Goal: Task Accomplishment & Management: Complete application form

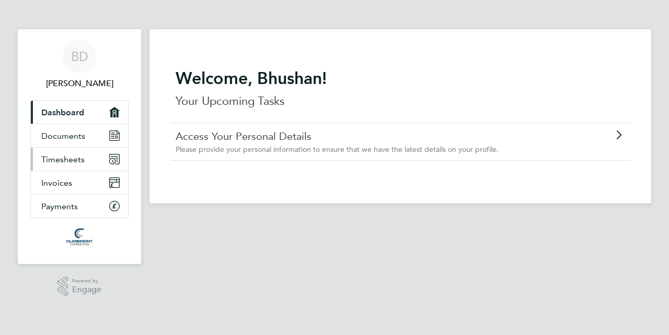
click at [64, 155] on span "Timesheets" at bounding box center [62, 160] width 43 height 10
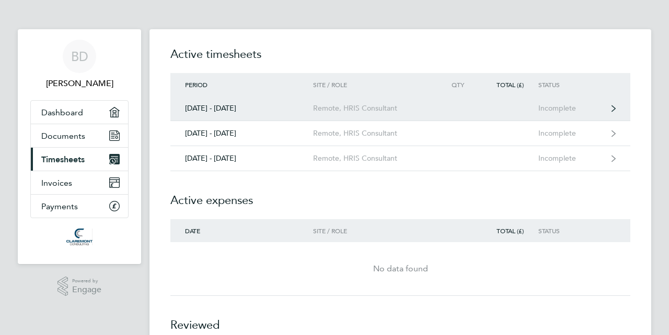
click at [217, 110] on div "[DATE] - [DATE]" at bounding box center [241, 108] width 143 height 9
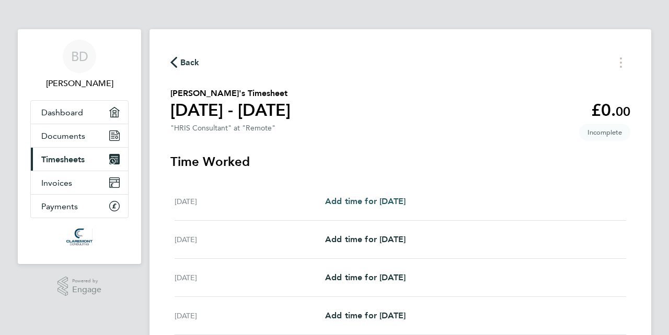
click at [392, 203] on span "Add time for [DATE]" at bounding box center [365, 201] width 80 height 10
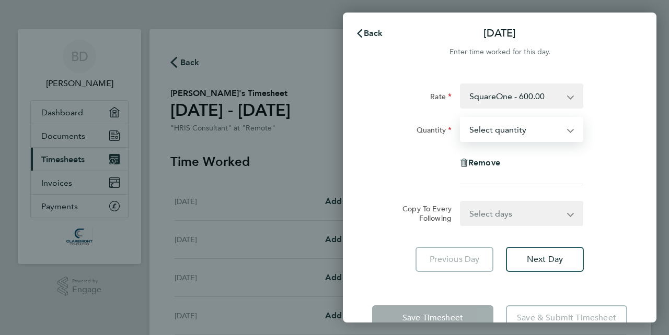
select select "1"
click option "1" at bounding box center [0, 0] width 0 height 0
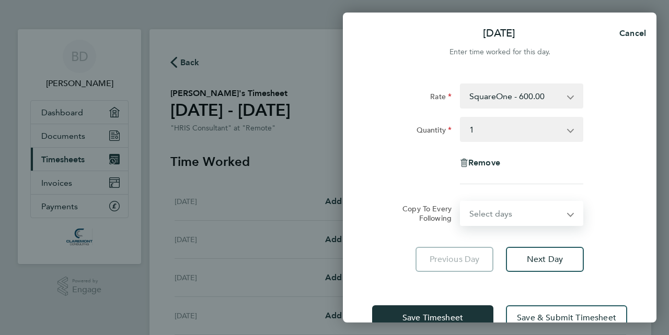
select select "WEEKDAY"
click option "Weekday (Mon-Fri)" at bounding box center [0, 0] width 0 height 0
select select "[DATE]"
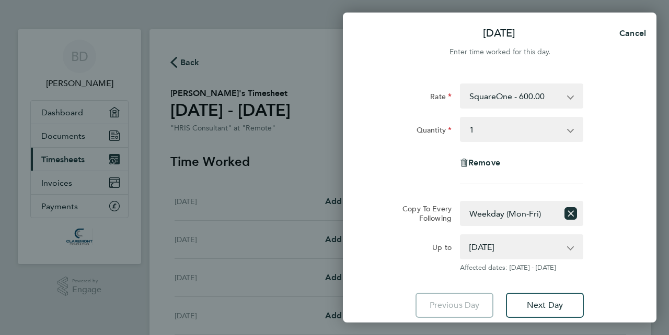
click at [618, 177] on div "Rate SquareOne - 600.00 Quantity Select quantity 0.5 1 Remove" at bounding box center [499, 134] width 255 height 101
click at [619, 267] on div "Up to [DATE] [DATE] [DATE] [DATE] [DATE] [DATE] Affected dates: [DATE] - [DATE]" at bounding box center [499, 254] width 263 height 38
click at [546, 305] on span "Next Day" at bounding box center [545, 305] width 36 height 10
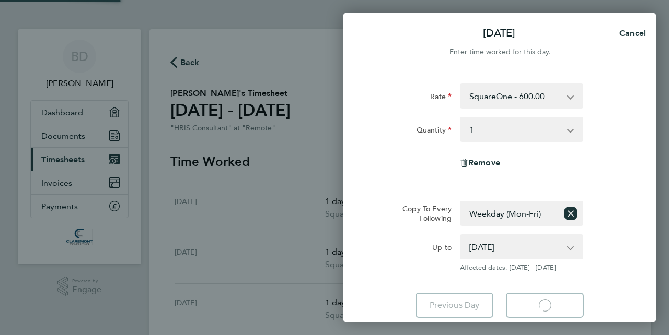
select select "1"
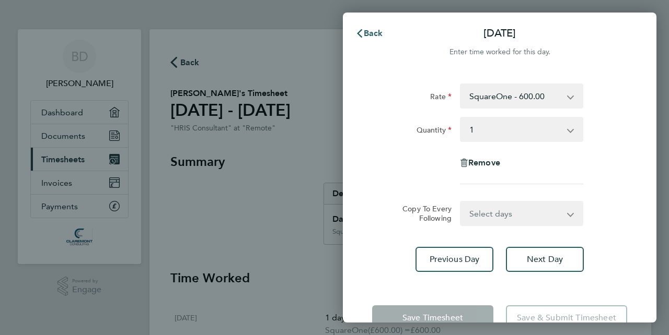
click at [370, 39] on button "Back" at bounding box center [369, 33] width 49 height 21
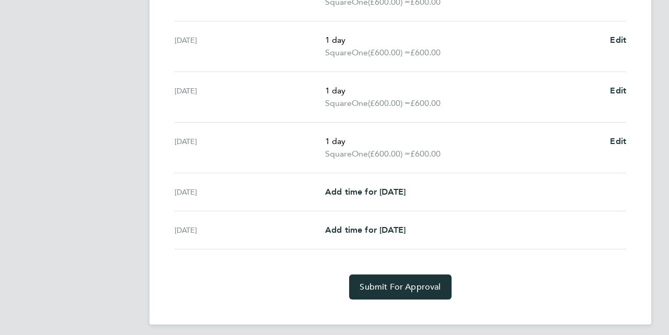
scroll to position [386, 0]
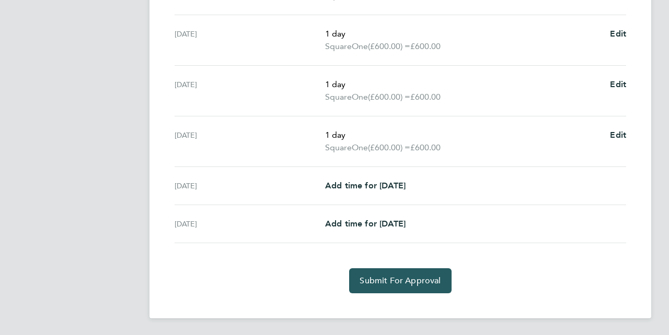
click at [414, 279] on span "Submit For Approval" at bounding box center [399, 281] width 81 height 10
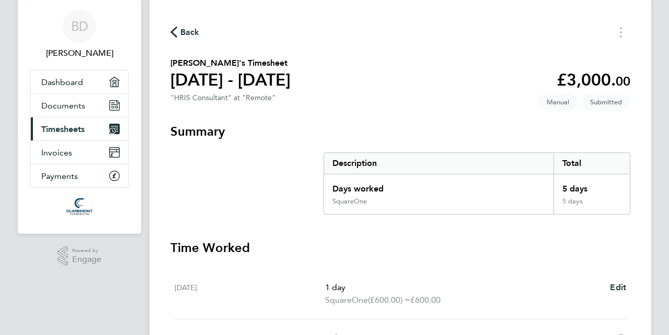
scroll to position [19, 0]
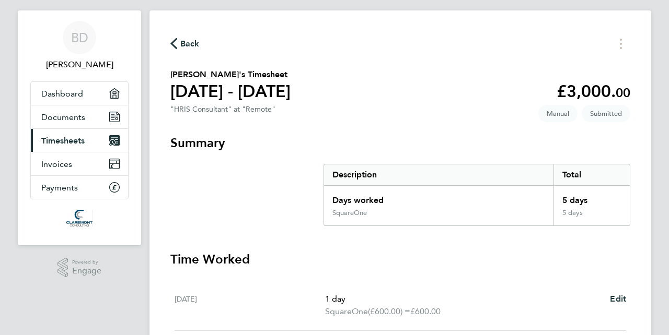
click at [191, 43] on span "Back" at bounding box center [189, 44] width 19 height 13
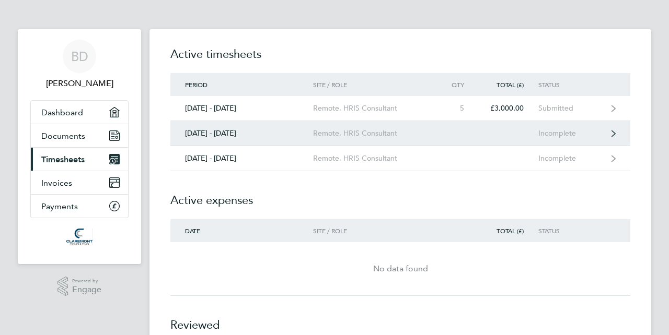
click at [211, 135] on div "[DATE] - [DATE]" at bounding box center [241, 133] width 143 height 9
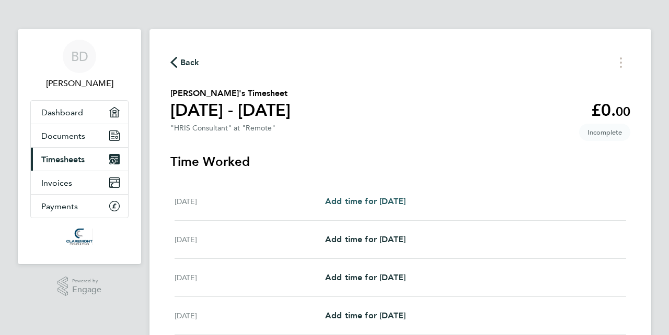
click at [379, 202] on span "Add time for [DATE]" at bounding box center [365, 201] width 80 height 10
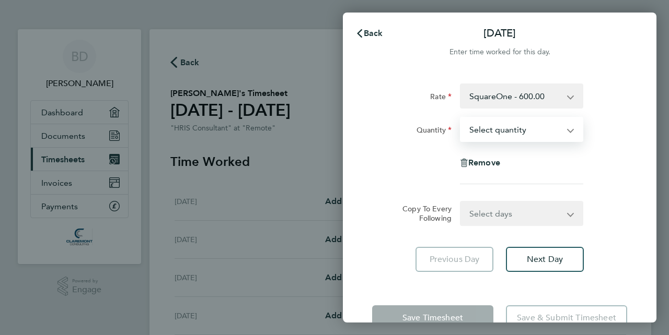
select select "1"
click option "1" at bounding box center [0, 0] width 0 height 0
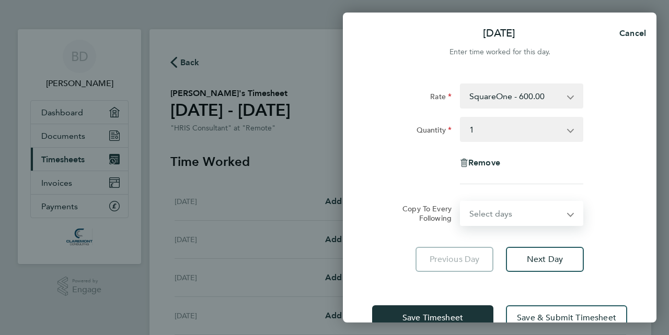
select select "WEEKDAY"
click option "Weekday (Mon-Fri)" at bounding box center [0, 0] width 0 height 0
select select "[DATE]"
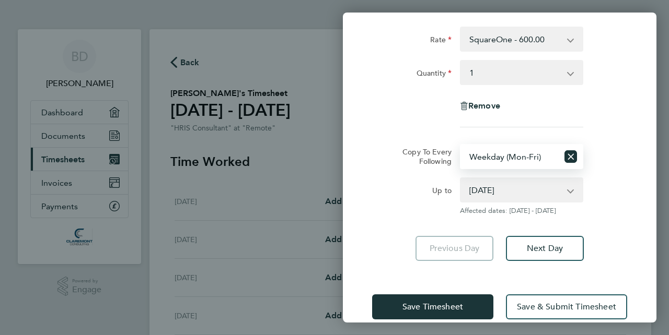
scroll to position [75, 0]
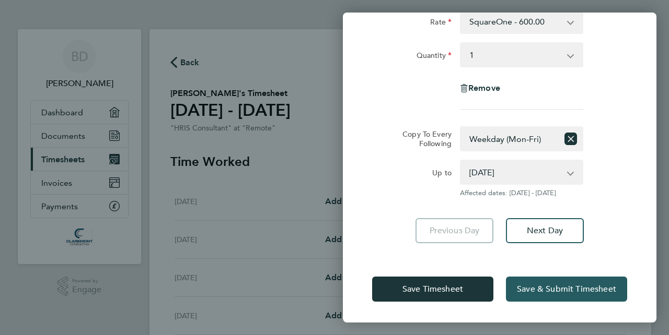
click at [568, 288] on span "Save & Submit Timesheet" at bounding box center [566, 289] width 99 height 10
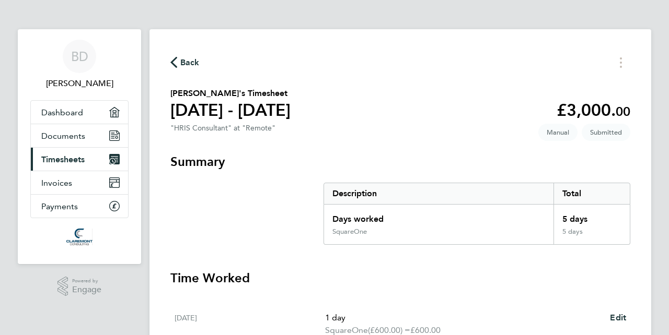
click at [182, 67] on span "Back" at bounding box center [189, 62] width 19 height 13
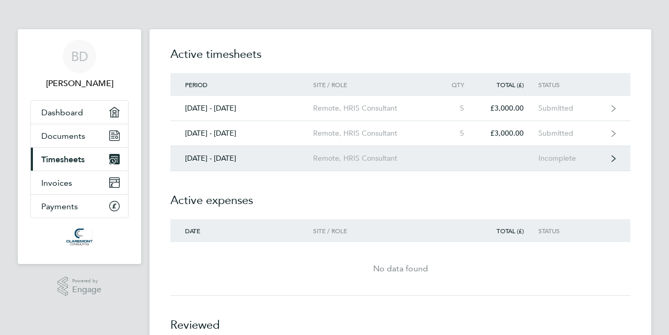
click at [206, 158] on div "[DATE] - [DATE]" at bounding box center [241, 158] width 143 height 9
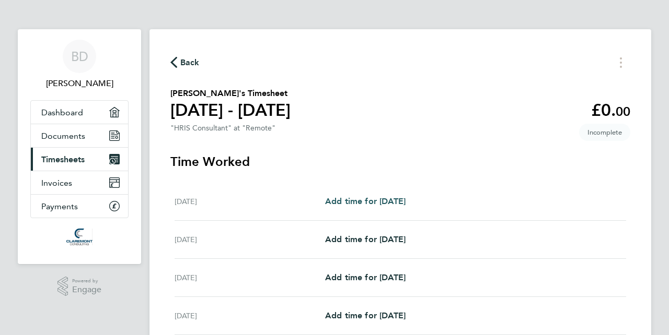
click at [374, 204] on span "Add time for [DATE]" at bounding box center [365, 201] width 80 height 10
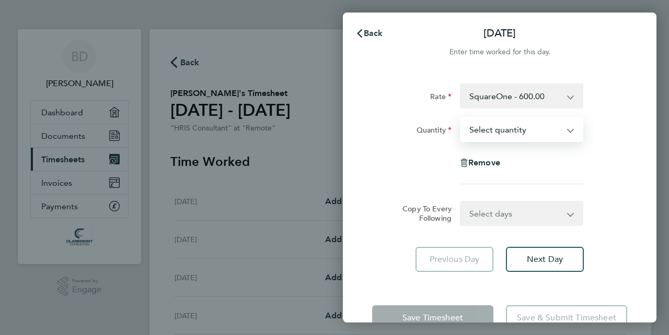
select select "1"
click option "1" at bounding box center [0, 0] width 0 height 0
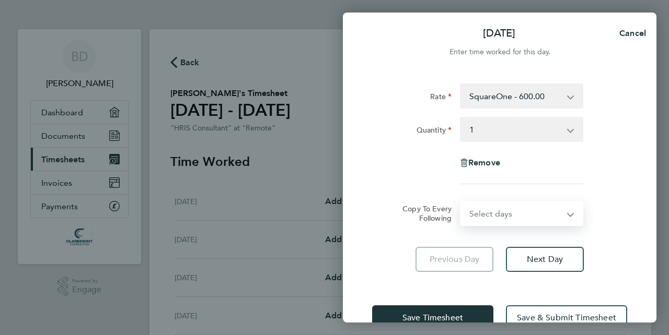
select select "WEEKDAY"
click option "Weekday (Mon-Fri)" at bounding box center [0, 0] width 0 height 0
select select "[DATE]"
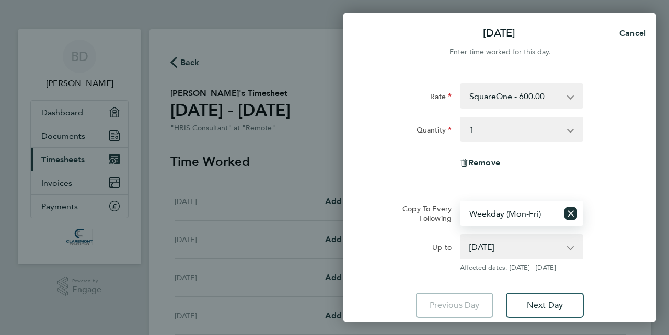
click at [622, 256] on div "Up to [DATE] [DATE] [DATE] [DATE] [DATE] [DATE] Affected dates: [DATE] - [DATE]" at bounding box center [499, 254] width 263 height 38
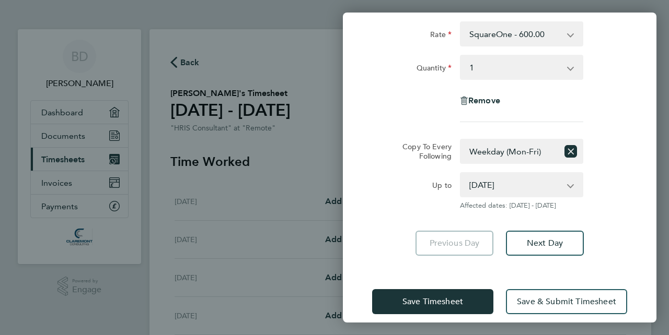
scroll to position [75, 0]
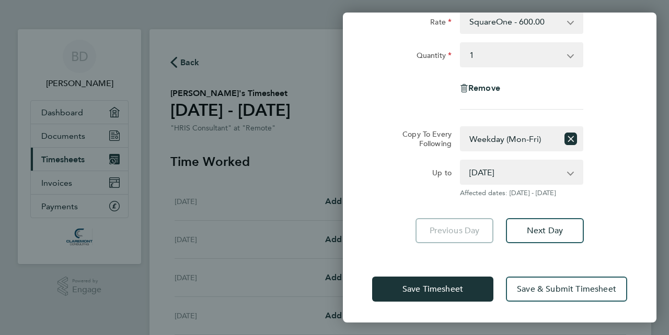
click at [616, 238] on div "Previous Day Next Day" at bounding box center [499, 230] width 255 height 25
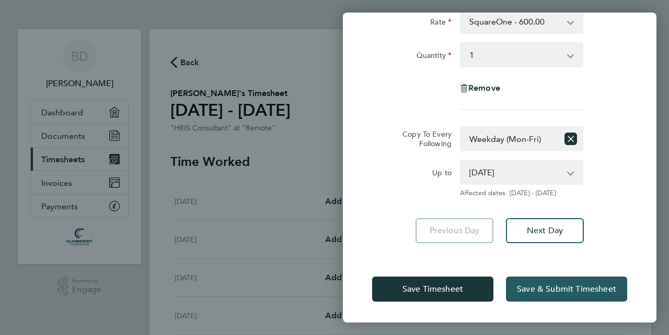
click at [587, 285] on span "Save & Submit Timesheet" at bounding box center [566, 289] width 99 height 10
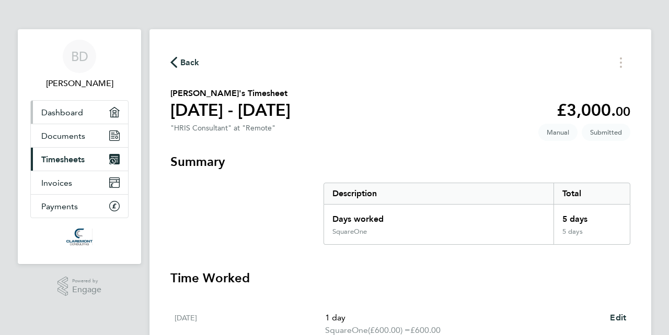
click at [120, 113] on link "Dashboard" at bounding box center [79, 112] width 97 height 23
